Goal: Check status: Check status

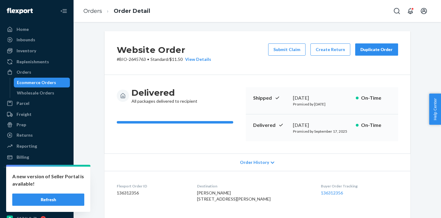
scroll to position [200, 0]
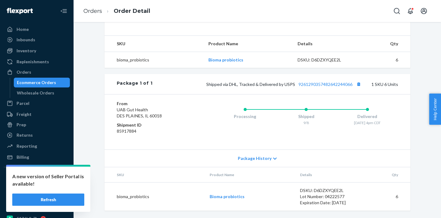
click at [67, 84] on div "Ecommerce Orders" at bounding box center [41, 82] width 55 height 9
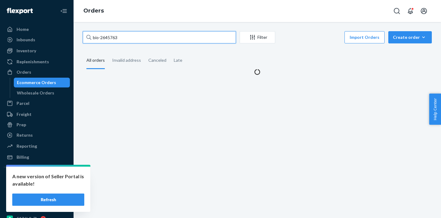
click at [113, 39] on input "bio-2645763" at bounding box center [159, 37] width 153 height 12
paste input "749772"
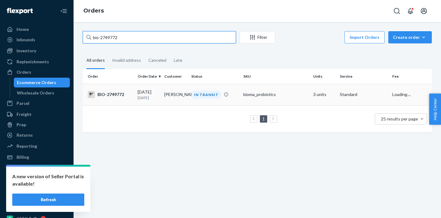
type input "bio-2749772"
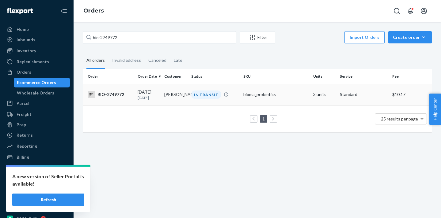
click at [164, 89] on td "[PERSON_NAME]" at bounding box center [175, 94] width 27 height 21
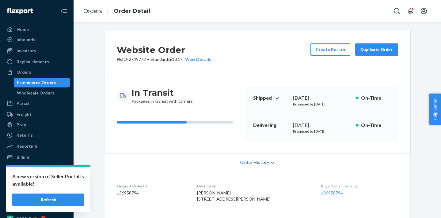
scroll to position [200, 0]
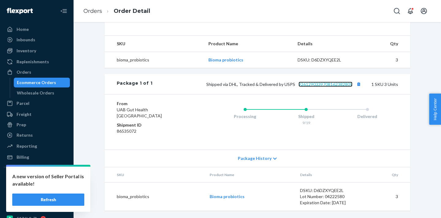
click at [340, 83] on link "9261290339708162382809" at bounding box center [325, 84] width 54 height 5
